Goal: Navigation & Orientation: Go to known website

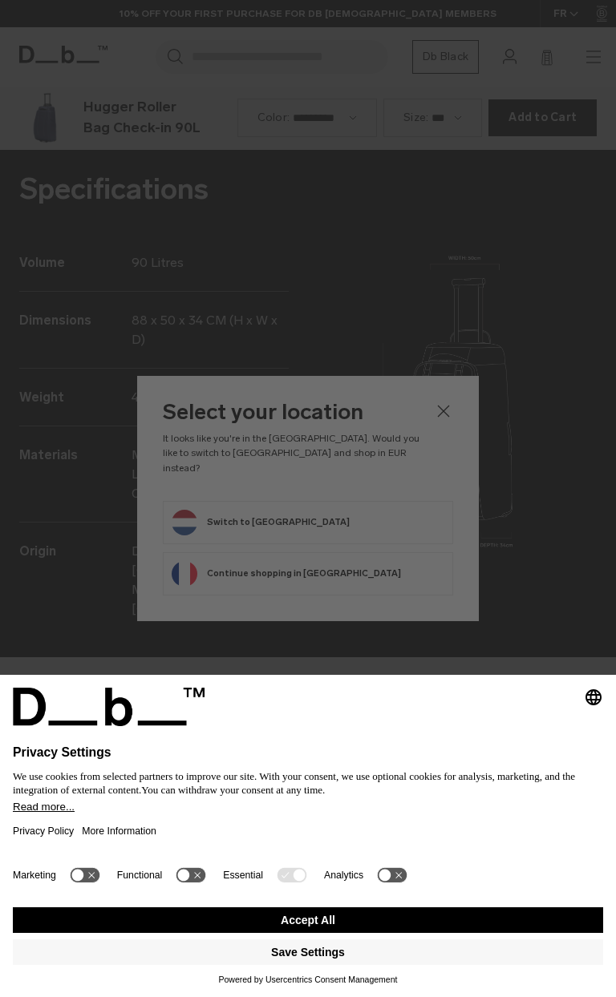
scroll to position [1995, 0]
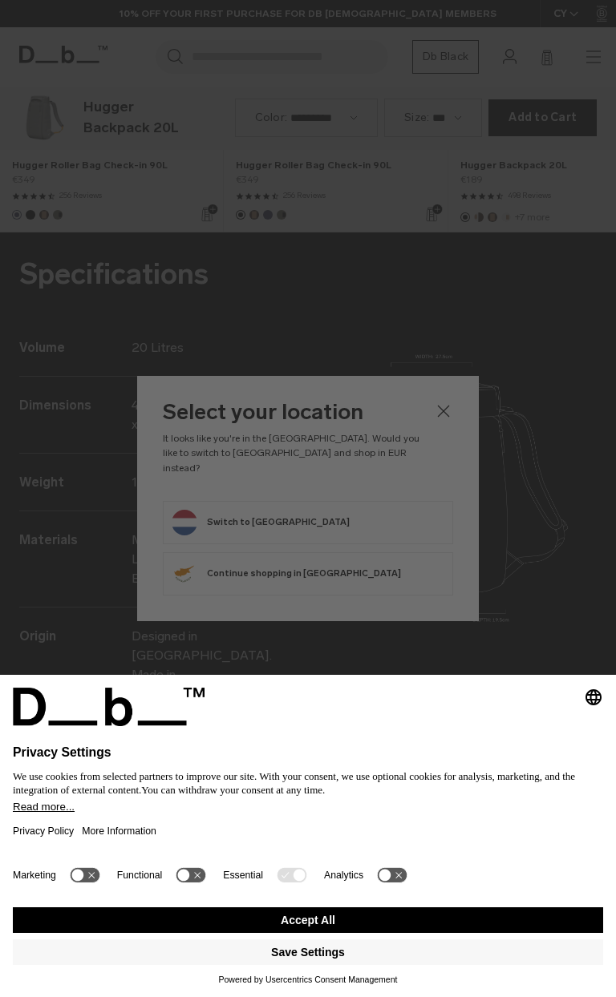
scroll to position [1995, 0]
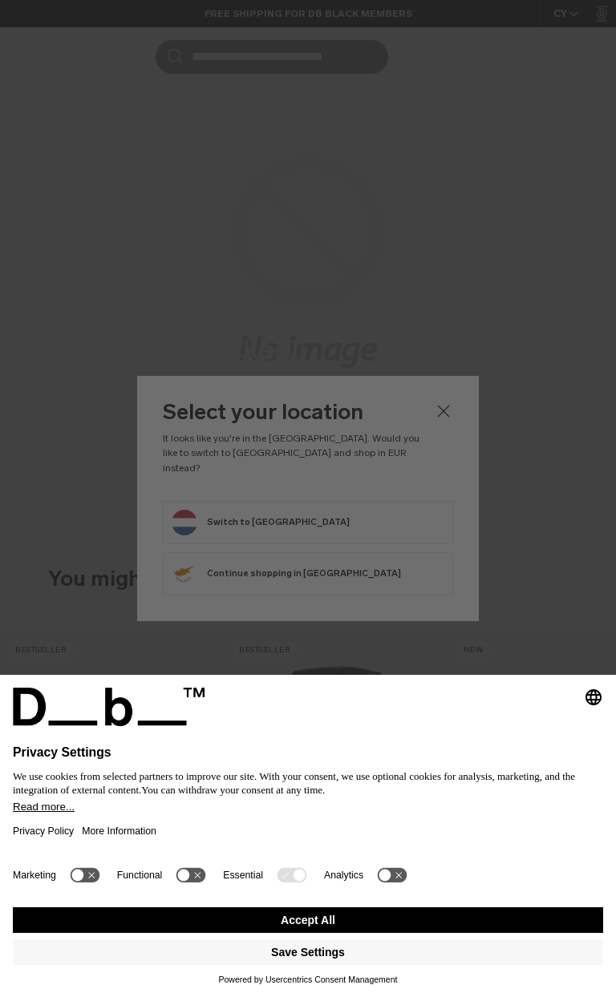
scroll to position [642, 0]
